Goal: Check status

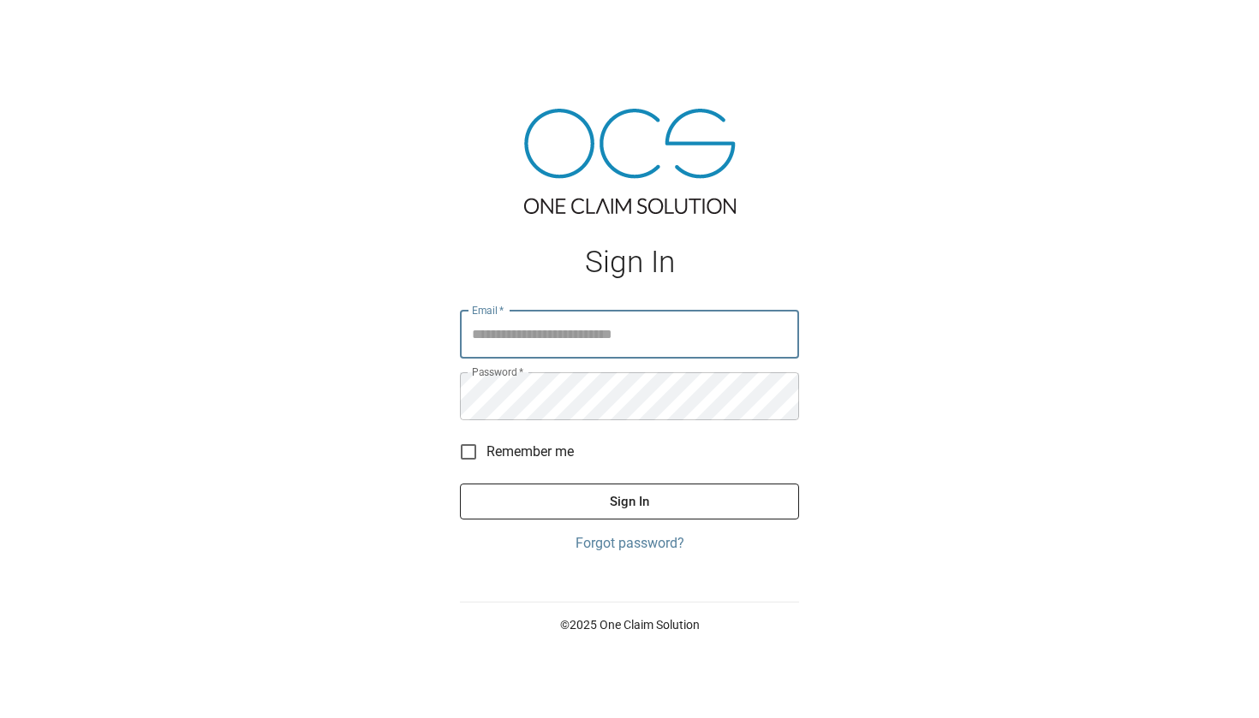
type input "**********"
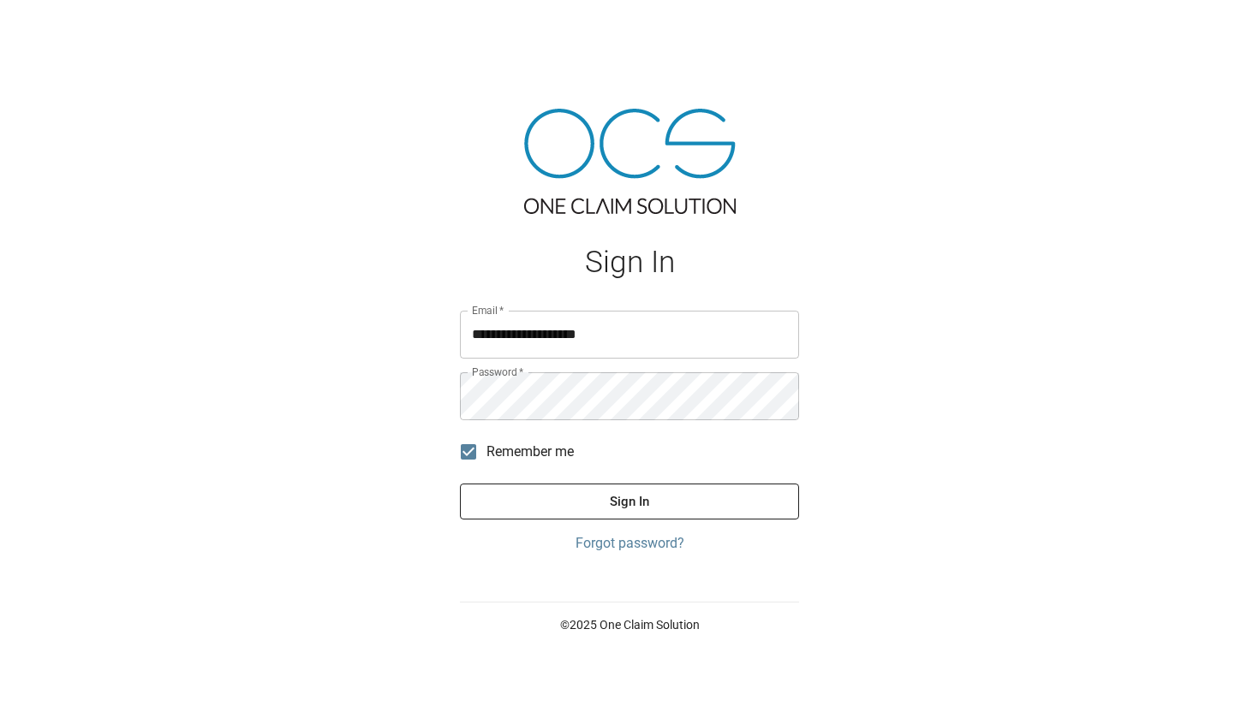
click at [511, 505] on button "Sign In" at bounding box center [629, 502] width 339 height 36
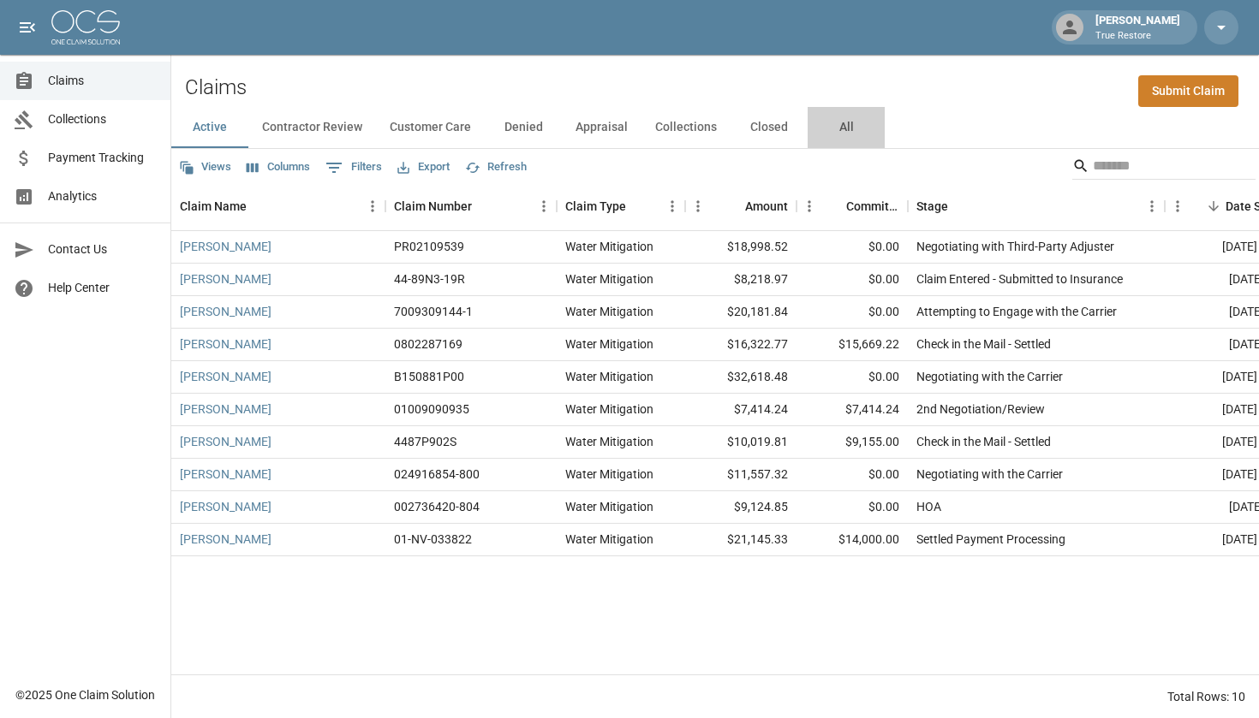
click at [869, 126] on button "All" at bounding box center [845, 127] width 77 height 41
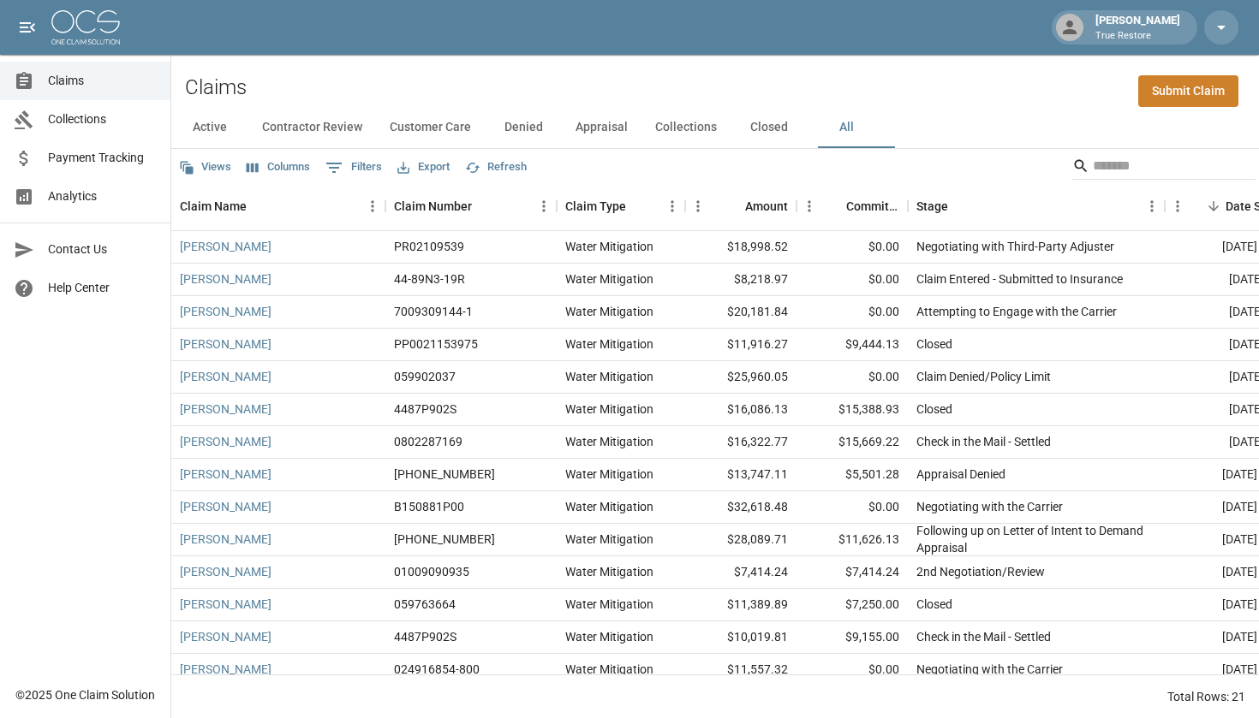
click at [199, 128] on button "Active" at bounding box center [209, 127] width 77 height 41
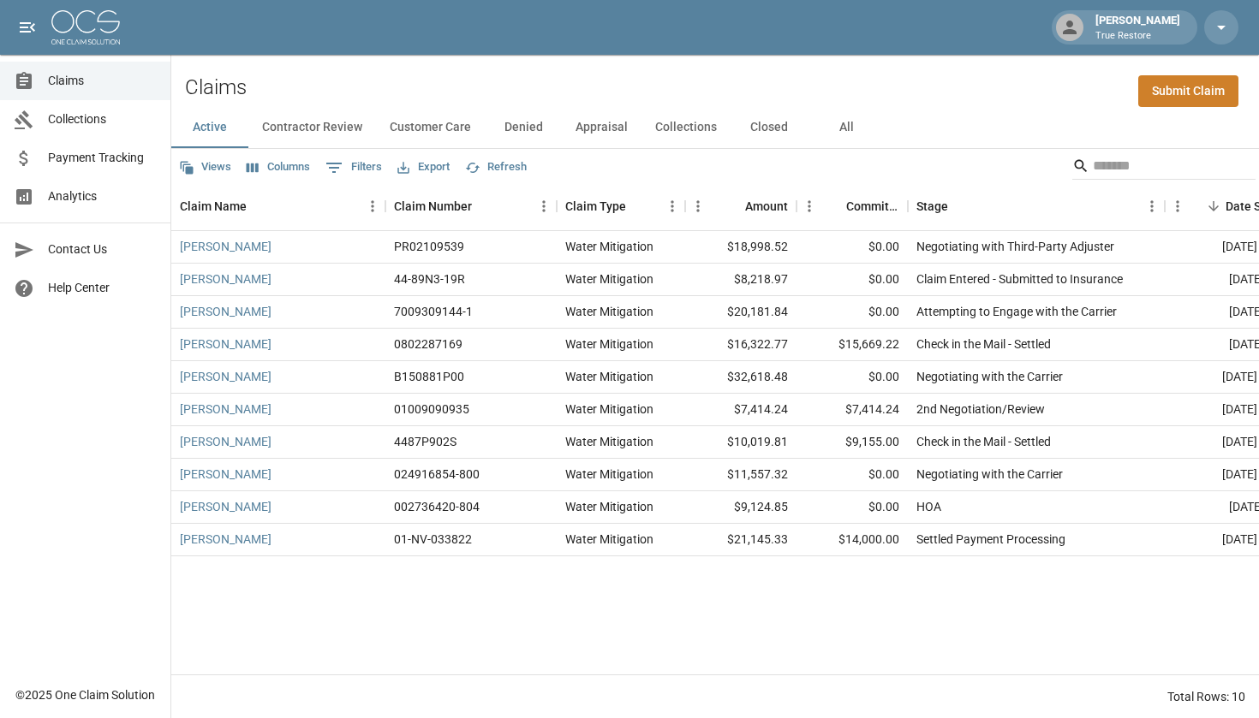
click at [118, 152] on span "Payment Tracking" at bounding box center [102, 158] width 109 height 18
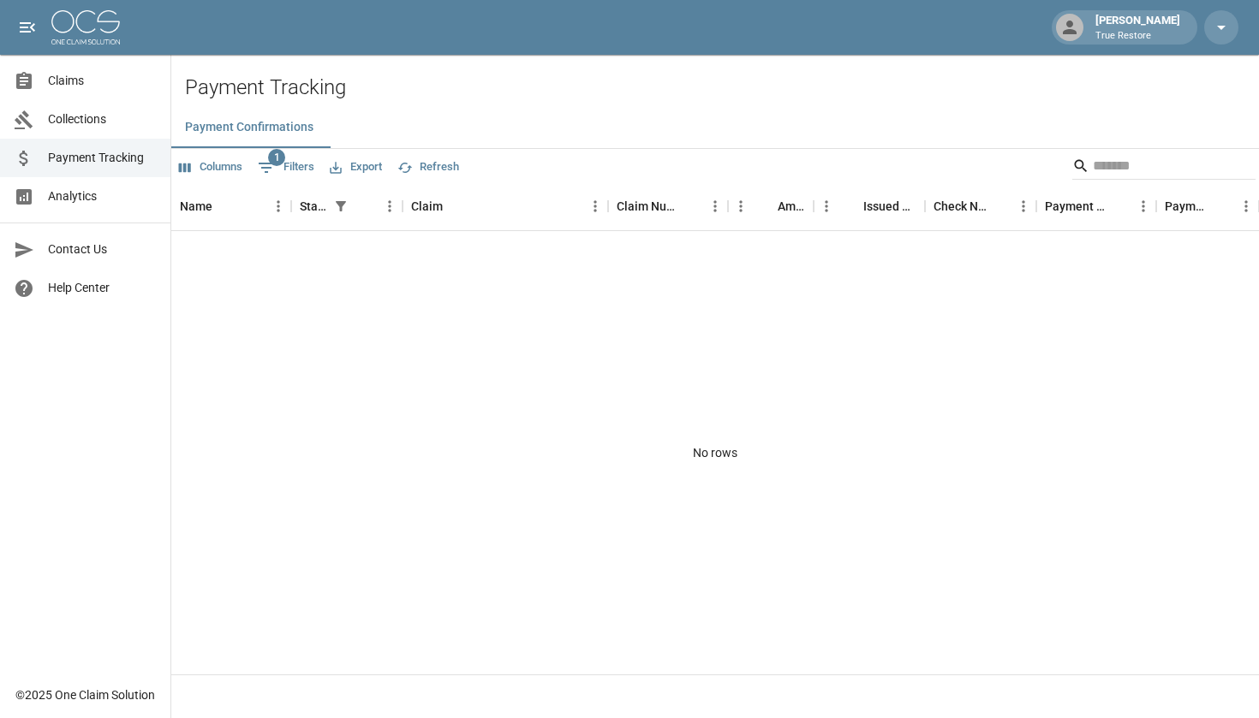
click at [137, 127] on span "Collections" at bounding box center [102, 119] width 109 height 18
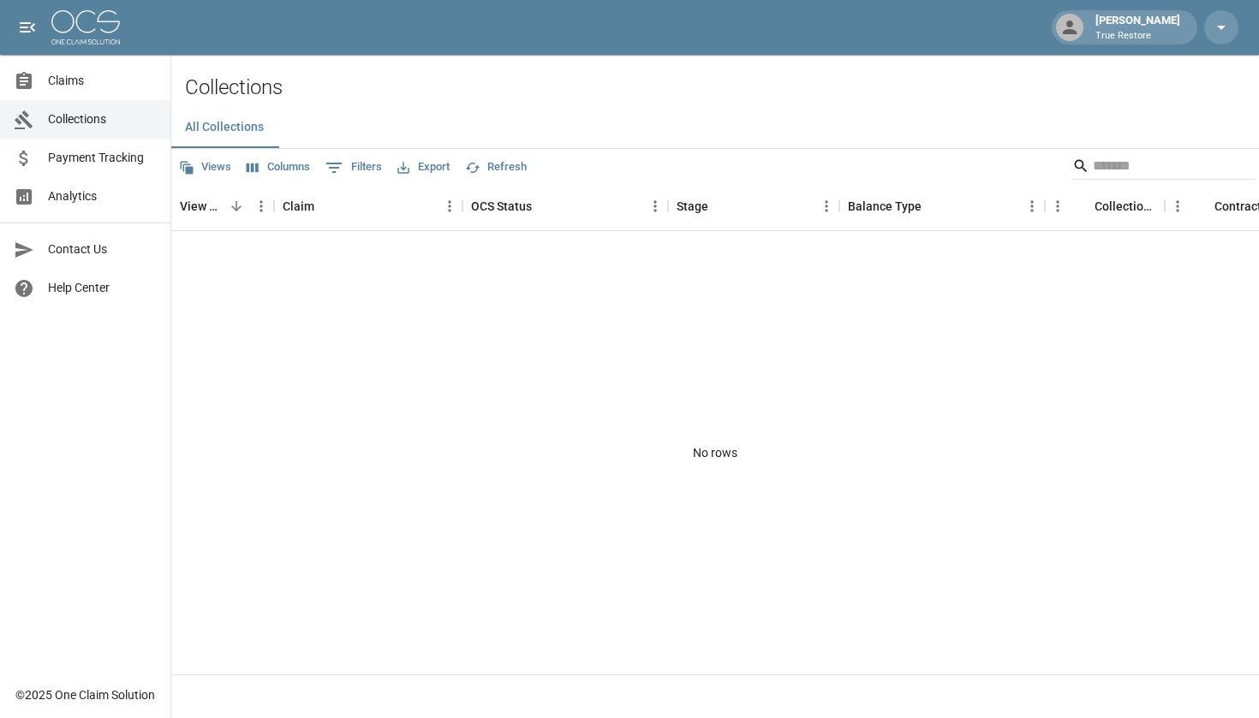
click at [119, 203] on span "Analytics" at bounding box center [102, 197] width 109 height 18
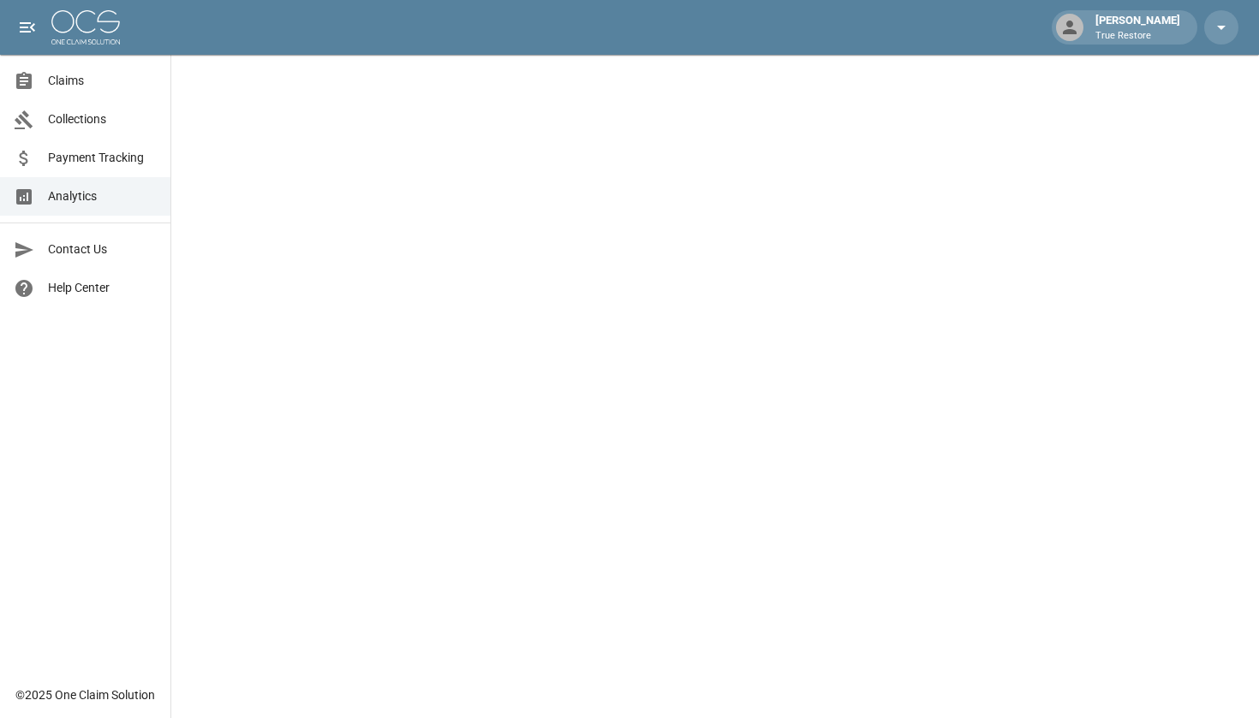
click at [122, 65] on link "Claims" at bounding box center [85, 81] width 170 height 39
